Goal: Task Accomplishment & Management: Use online tool/utility

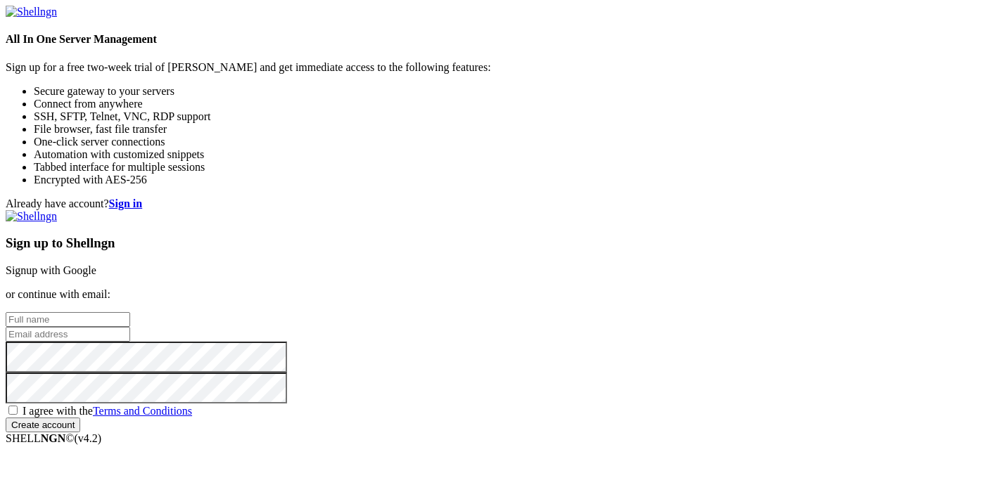
click at [130, 312] on input "text" at bounding box center [68, 319] width 125 height 15
click at [628, 236] on div "Sign up to Shellngn Signup with Google or continue with email: I agree with the…" at bounding box center [493, 321] width 974 height 222
click at [130, 312] on input "text" at bounding box center [68, 319] width 125 height 15
paste input "[EMAIL_ADDRESS][DOMAIN_NAME]"
type input "[EMAIL_ADDRESS][DOMAIN_NAME]"
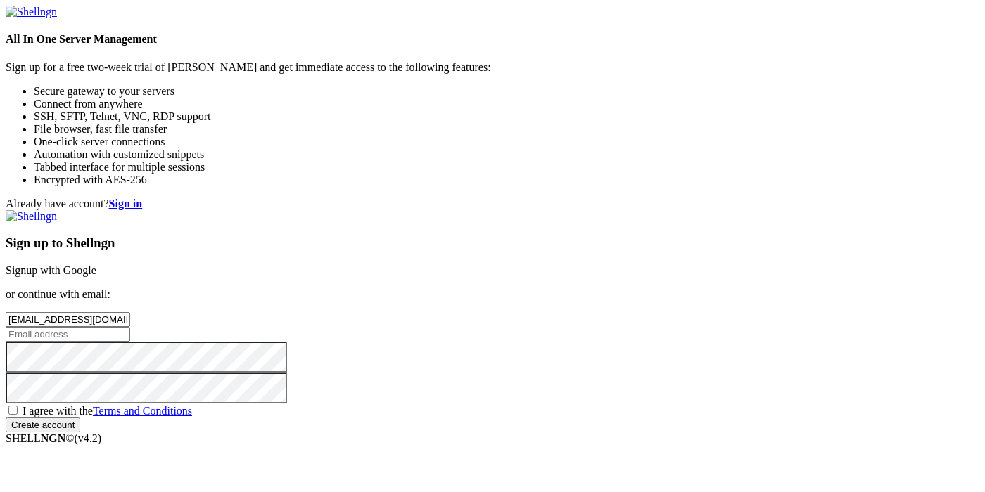
click at [130, 327] on input "email" at bounding box center [68, 334] width 125 height 15
paste input "[EMAIL_ADDRESS][DOMAIN_NAME]"
type input "[EMAIL_ADDRESS][DOMAIN_NAME]"
click at [192, 405] on span "I agree with the Terms and Conditions" at bounding box center [108, 411] width 170 height 12
click at [18, 406] on input "I agree with the Terms and Conditions" at bounding box center [12, 410] width 9 height 9
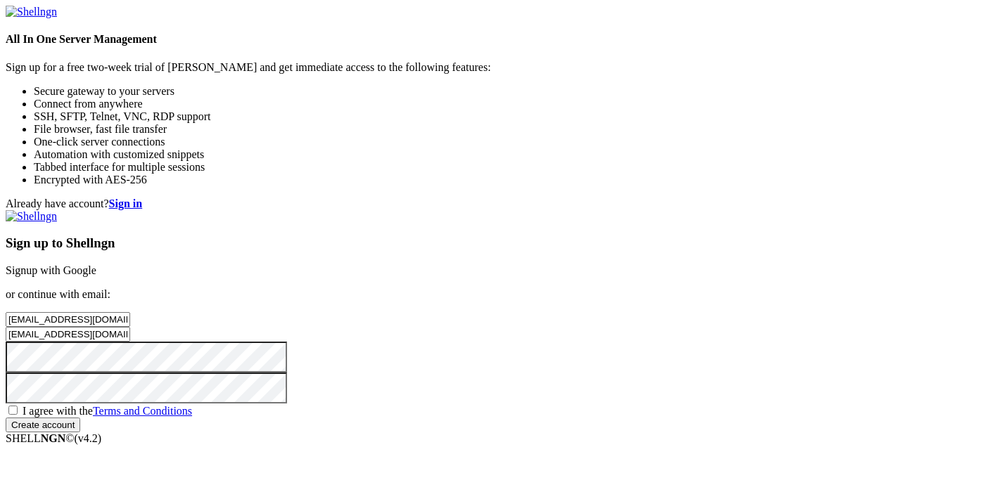
checkbox input "true"
click at [80, 433] on input "Create account" at bounding box center [43, 425] width 75 height 15
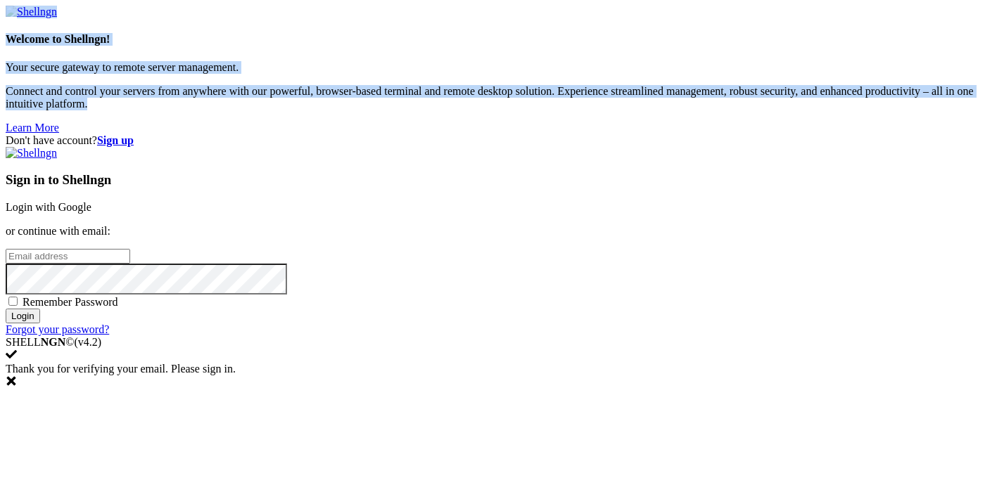
drag, startPoint x: 385, startPoint y: 3, endPoint x: 384, endPoint y: 12, distance: 9.2
click at [384, 134] on div "Don't have account? Sign up Sign in to Shellngn Login with Google or continue w…" at bounding box center [493, 235] width 974 height 202
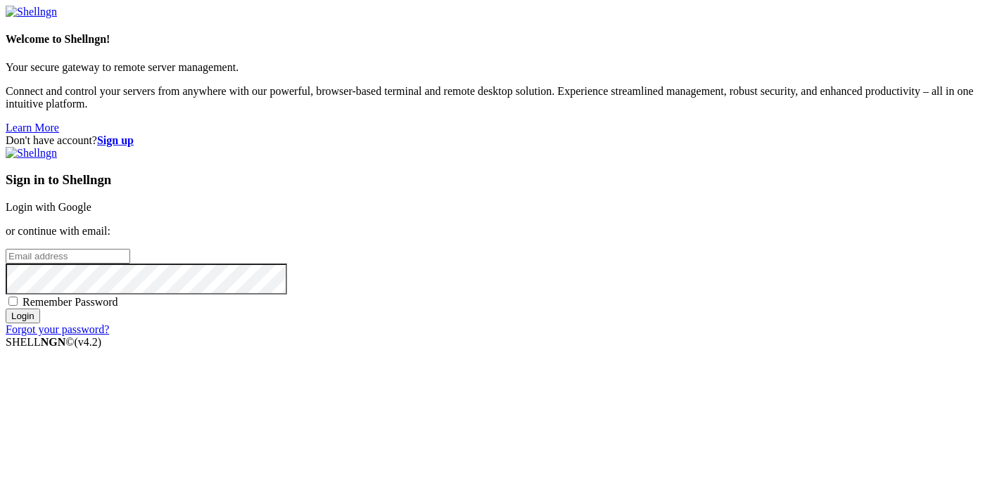
click at [130, 249] on input "email" at bounding box center [68, 256] width 125 height 15
paste input "[EMAIL_ADDRESS][DOMAIN_NAME]"
type input "[EMAIL_ADDRESS][DOMAIN_NAME]"
click at [635, 336] on div "Sign in to Shellngn Login with Google or continue with email: [EMAIL_ADDRESS][D…" at bounding box center [493, 241] width 974 height 189
click at [40, 324] on input "Login" at bounding box center [23, 316] width 34 height 15
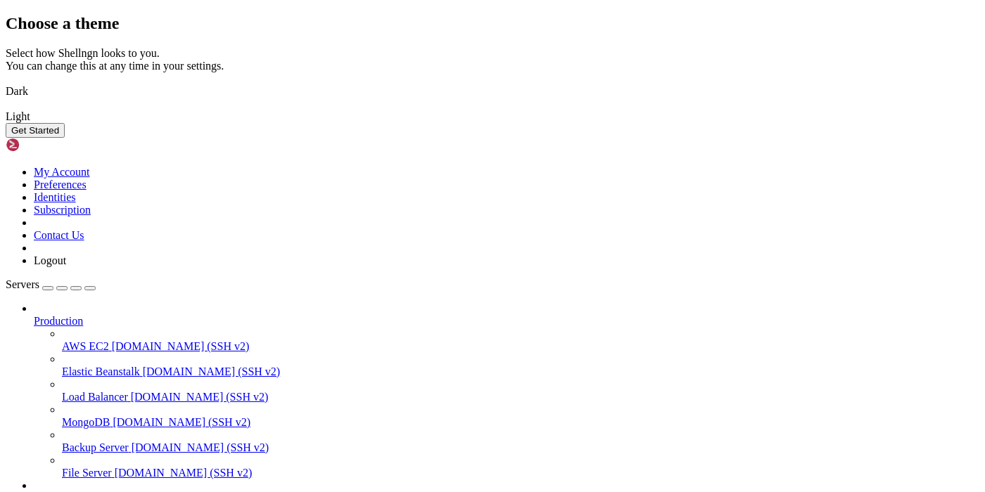
click at [65, 138] on button "Get Started" at bounding box center [35, 130] width 59 height 15
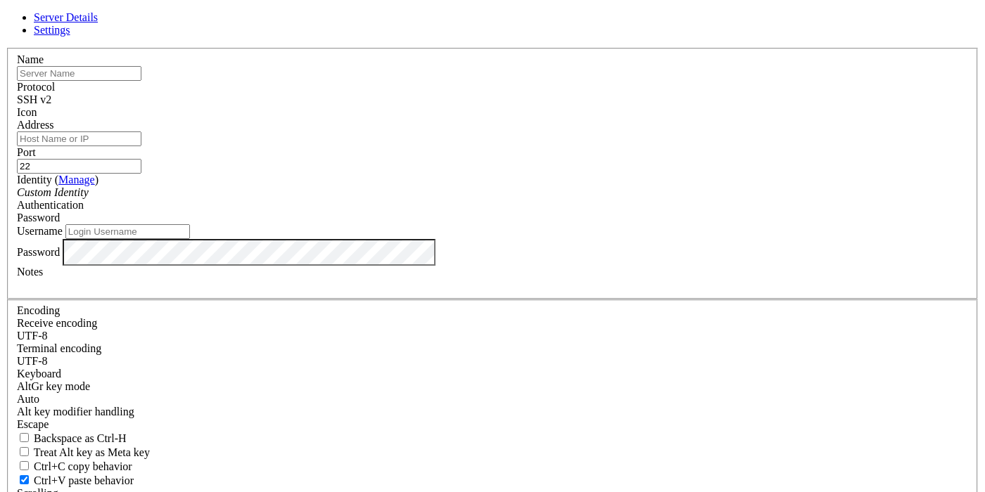
click at [141, 81] on input "text" at bounding box center [79, 73] width 125 height 15
paste input "[TECHNICAL_ID]"
type input "[TECHNICAL_ID]"
click at [141, 146] on input "Address" at bounding box center [79, 139] width 125 height 15
paste input "[TECHNICAL_ID]"
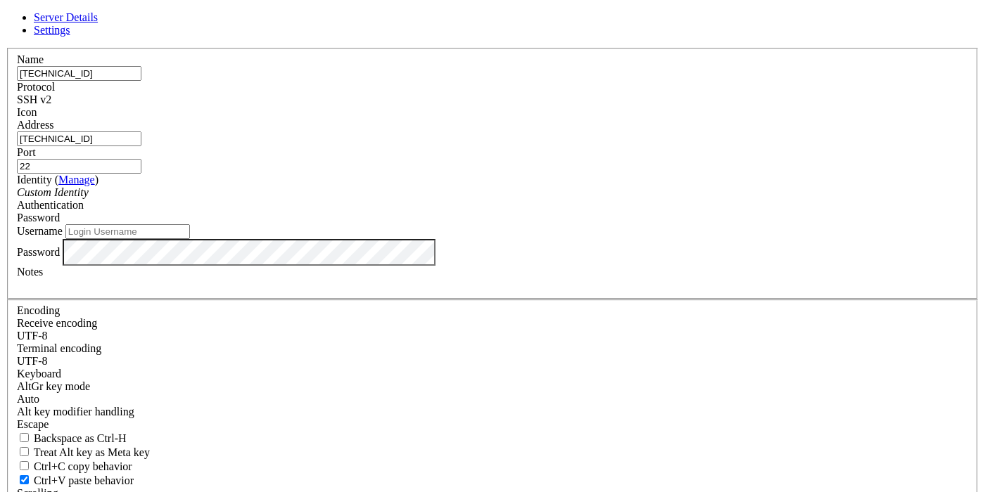
type input "[TECHNICAL_ID]"
click at [190, 239] on input "Username" at bounding box center [127, 231] width 125 height 15
type input "root"
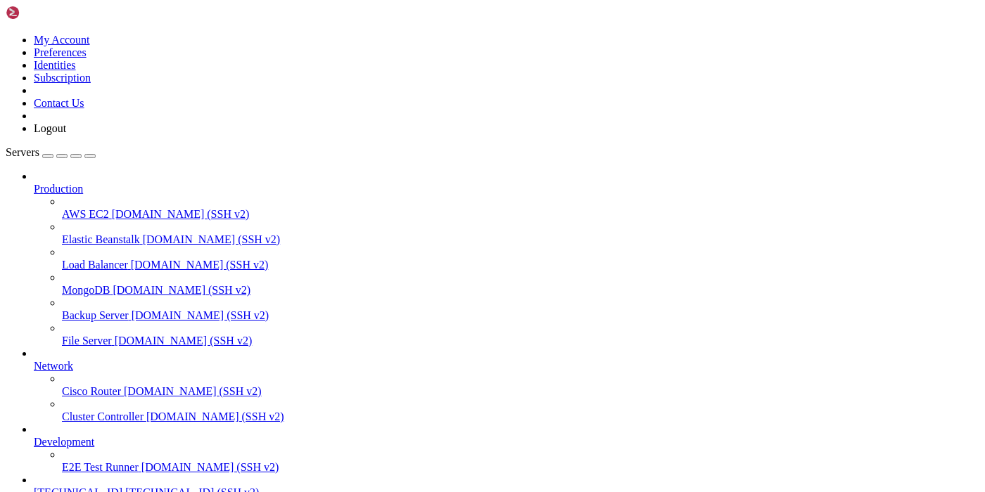
scroll to position [75, 0]
click at [118, 487] on span "[TECHNICAL_ID]" at bounding box center [78, 493] width 89 height 12
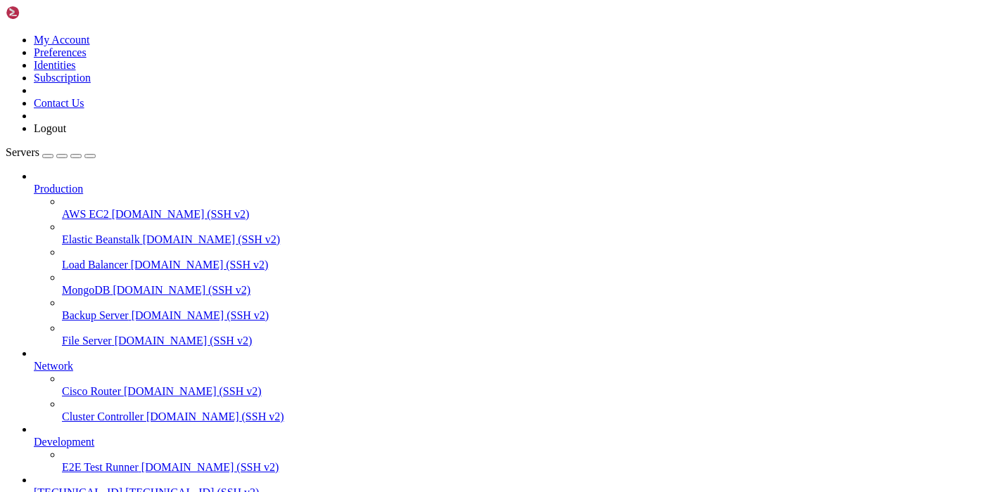
type input "/check_wallet_bot"
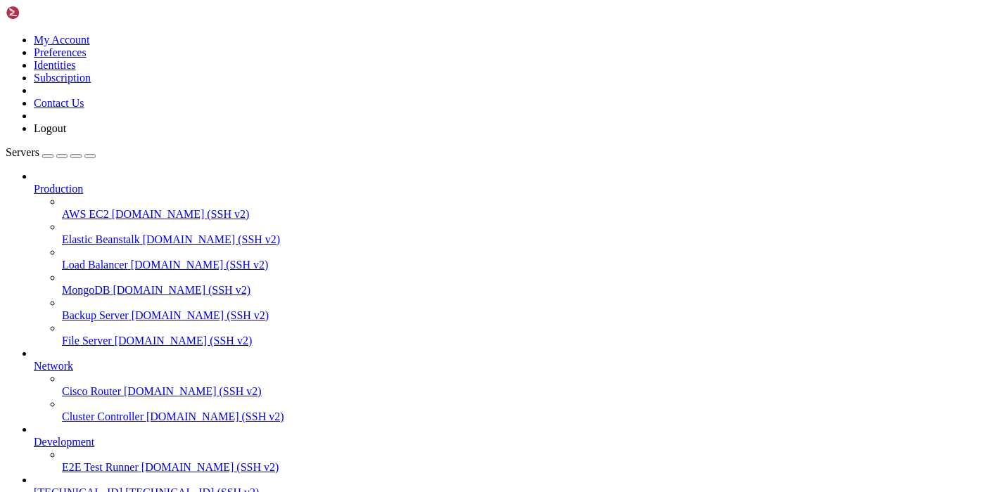
drag, startPoint x: 296, startPoint y: 231, endPoint x: 351, endPoint y: 226, distance: 55.1
drag, startPoint x: 267, startPoint y: 218, endPoint x: 459, endPoint y: 223, distance: 192.1
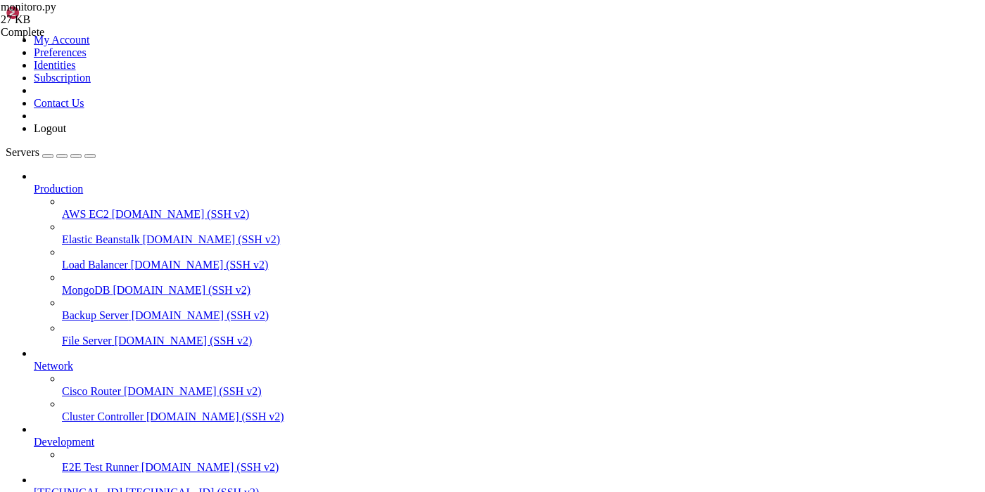
paste textarea "769032799:AAGKnEPXk5I-5ZfnrEIOvtqtdgFlRG6QatU"
type textarea "BOT_TOKEN = "7769032799:AAGKnEPXk5I-5ZfnrEIOvtqtdgFlRG6QatU""
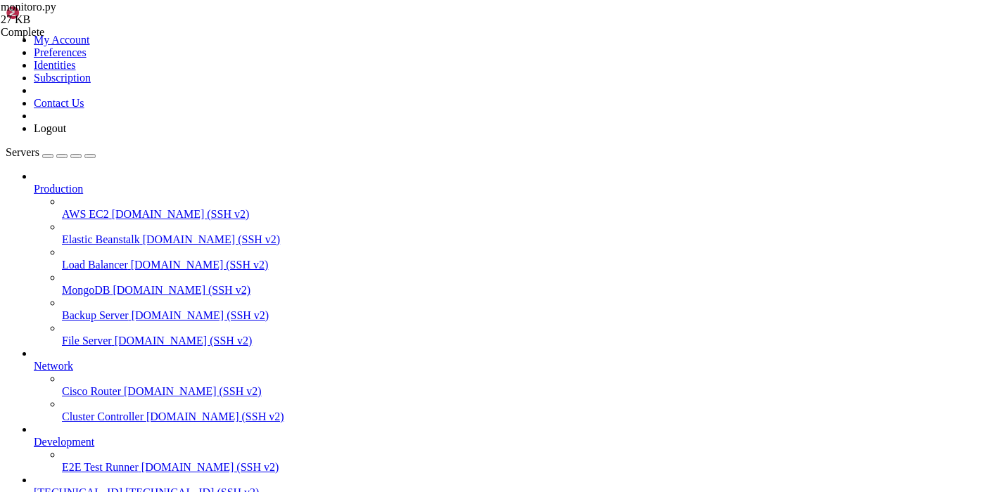
drag, startPoint x: 254, startPoint y: 972, endPoint x: 137, endPoint y: 972, distance: 116.8
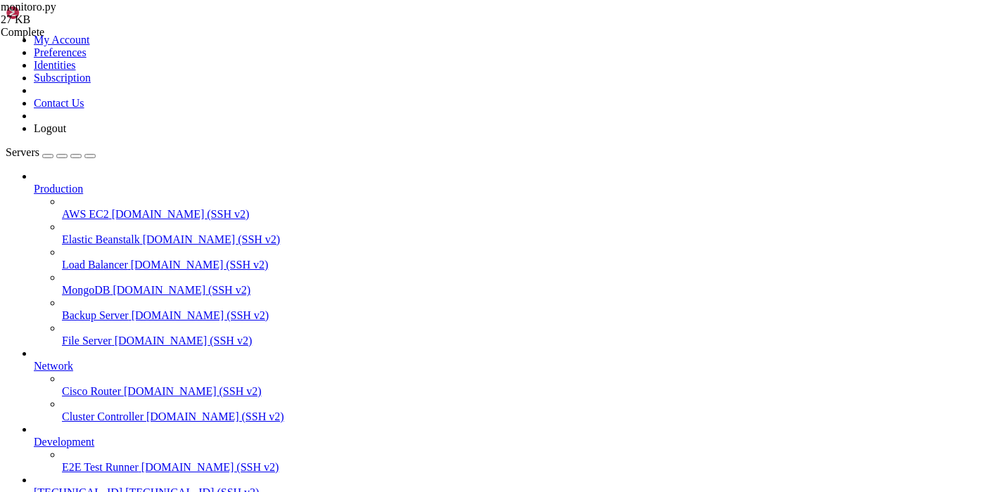
type input "/bot"
drag, startPoint x: 440, startPoint y: 80, endPoint x: 246, endPoint y: 81, distance: 193.5
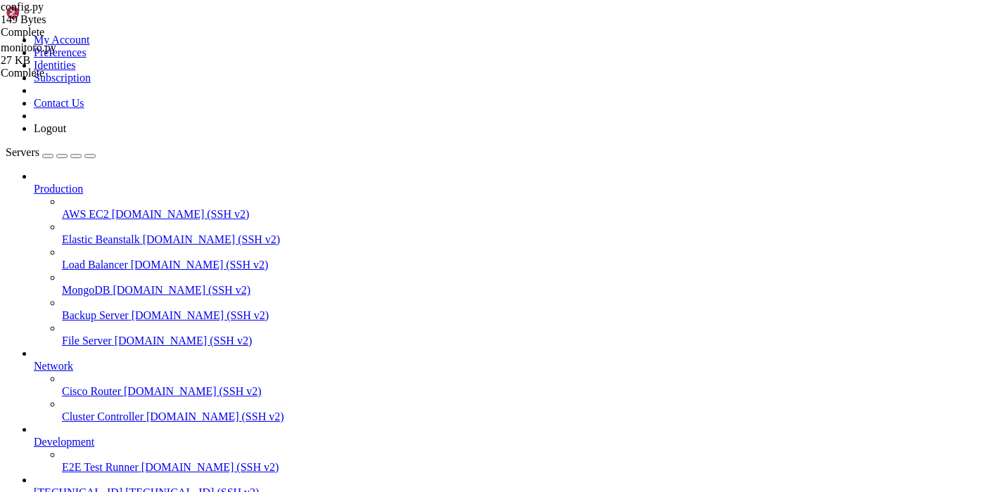
drag, startPoint x: 293, startPoint y: 101, endPoint x: 350, endPoint y: 99, distance: 57.7
paste textarea "3065403654"
drag, startPoint x: 245, startPoint y: 80, endPoint x: 440, endPoint y: 81, distance: 195.6
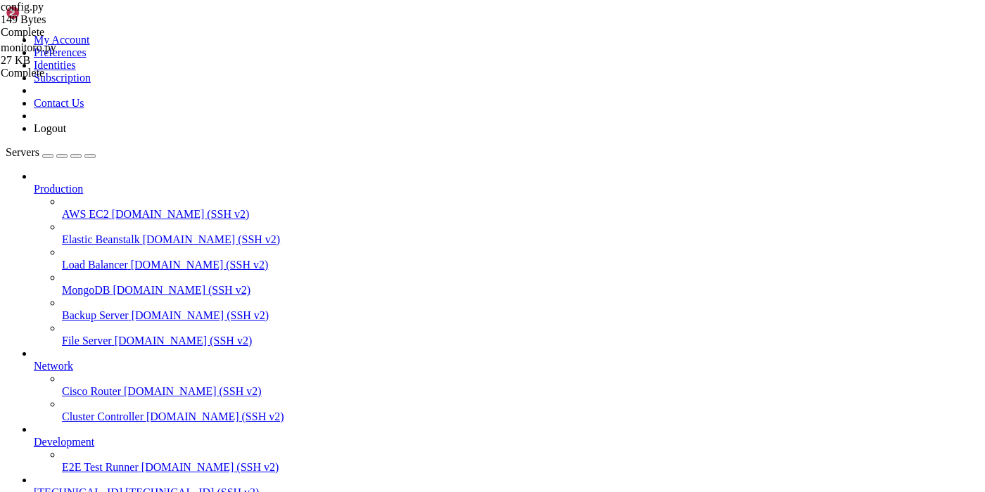
paste textarea "8449690184:AAH5veMHR1WhG8K6Lfr5nXHRUJQN5Oz-QI4"
type textarea "TOKEN = "8449690184:AAH5veMHR1WhG8K6Lfr5nXHRUJQN5Oz-QI4""
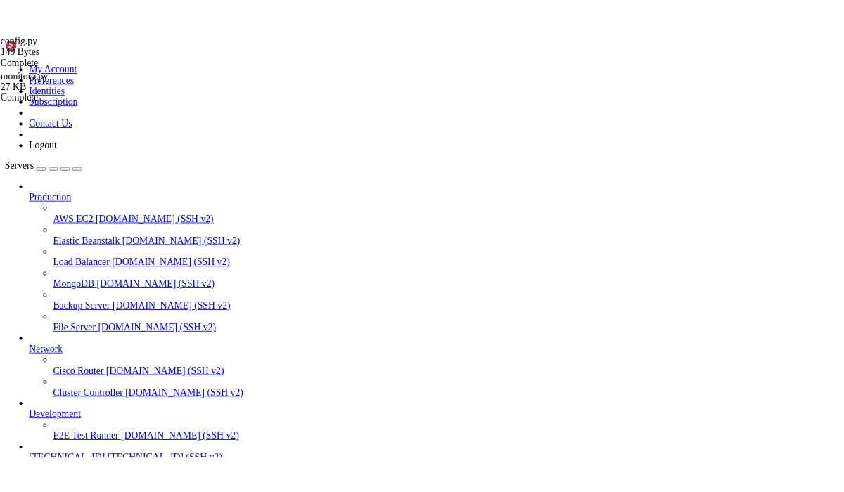
scroll to position [117, 0]
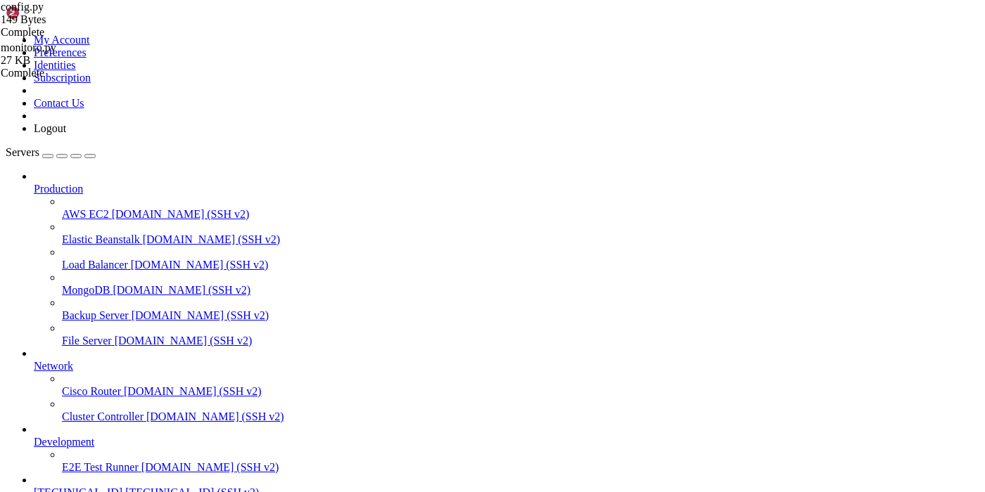
type input "/"
